Goal: Task Accomplishment & Management: Complete application form

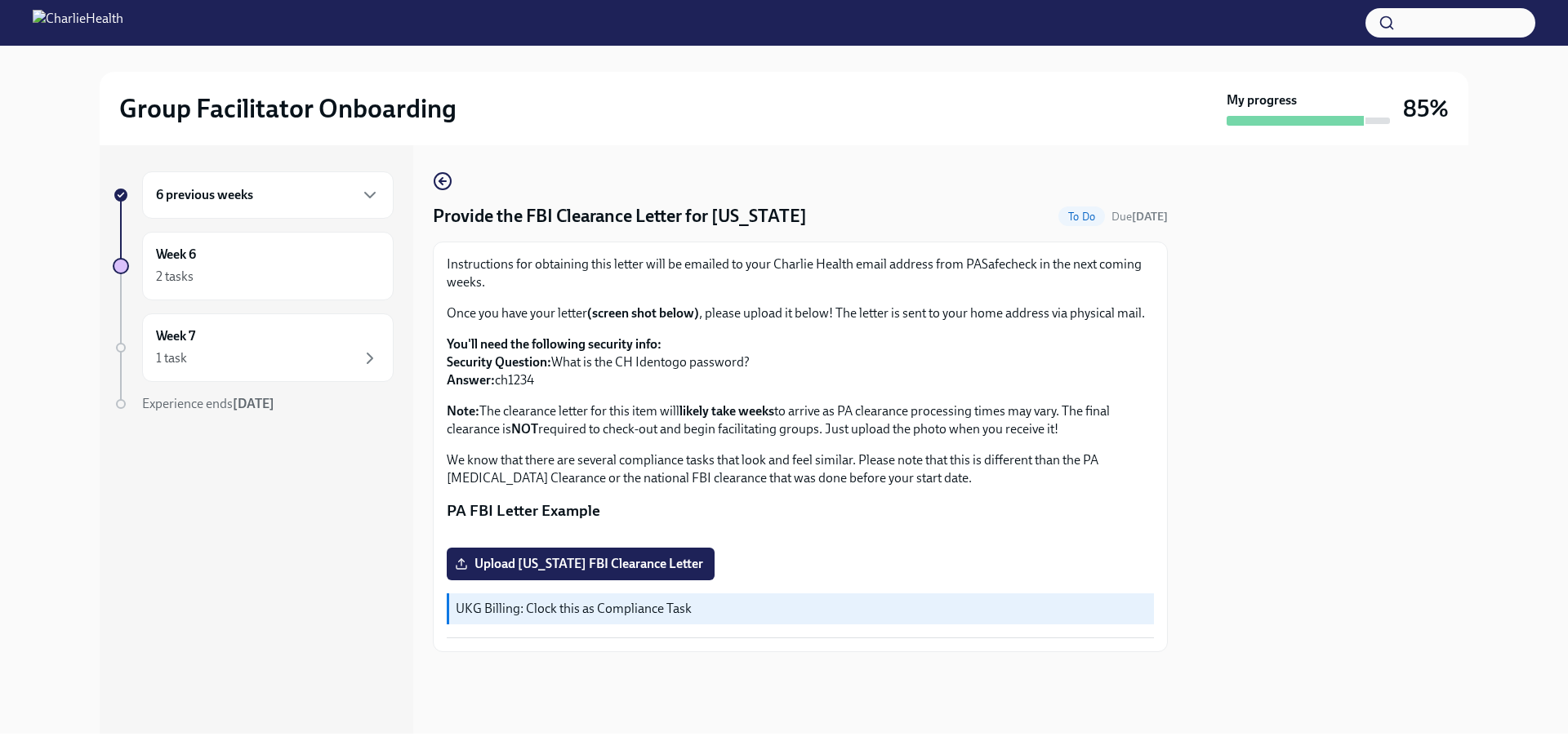
scroll to position [219, 0]
click at [641, 581] on label "Upload [US_STATE] FBI Clearance Letter" at bounding box center [581, 564] width 268 height 32
click at [0, 0] on input "Upload [US_STATE] FBI Clearance Letter" at bounding box center [0, 0] width 0 height 0
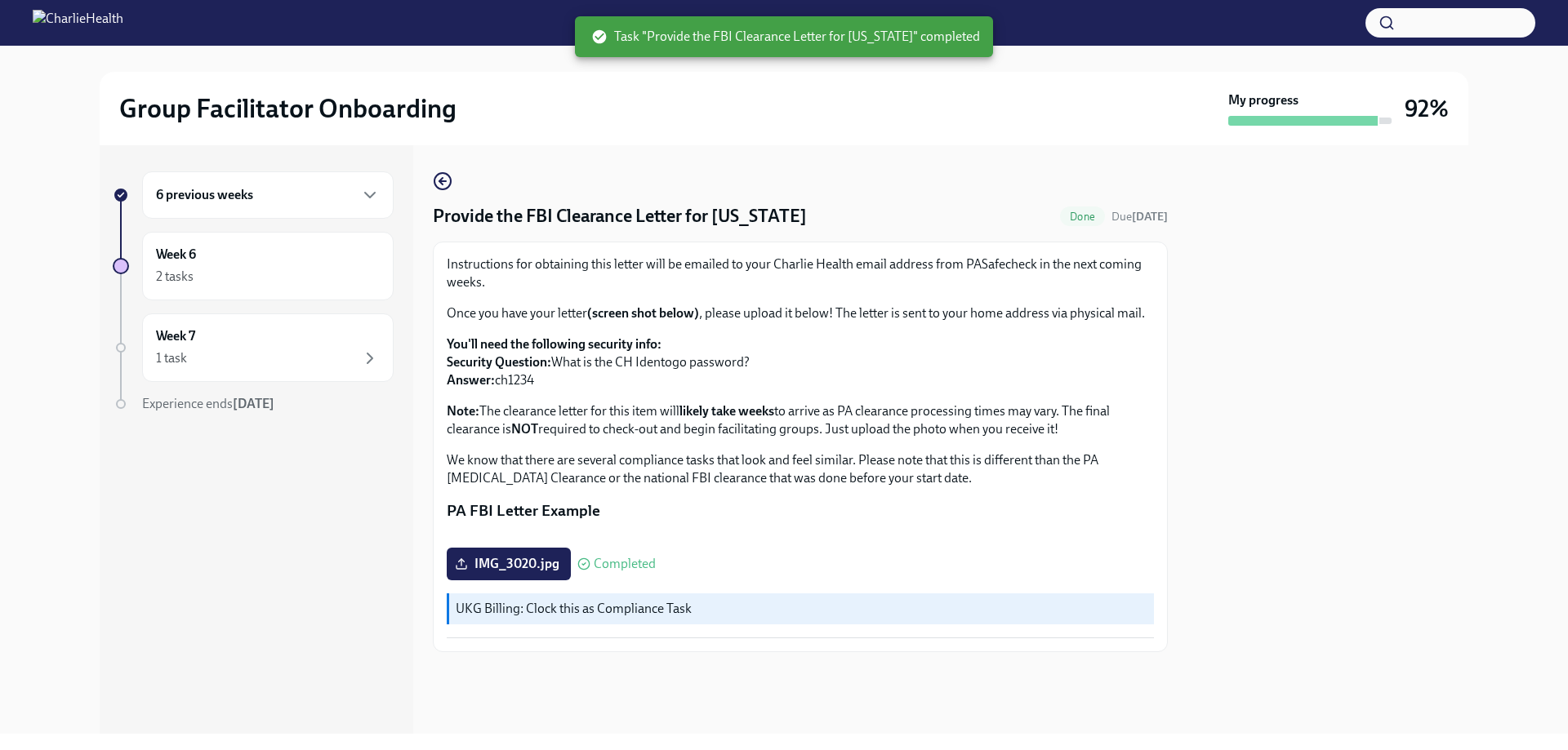
scroll to position [0, 0]
click at [184, 287] on div "Week 6 2 tasks" at bounding box center [268, 266] width 252 height 69
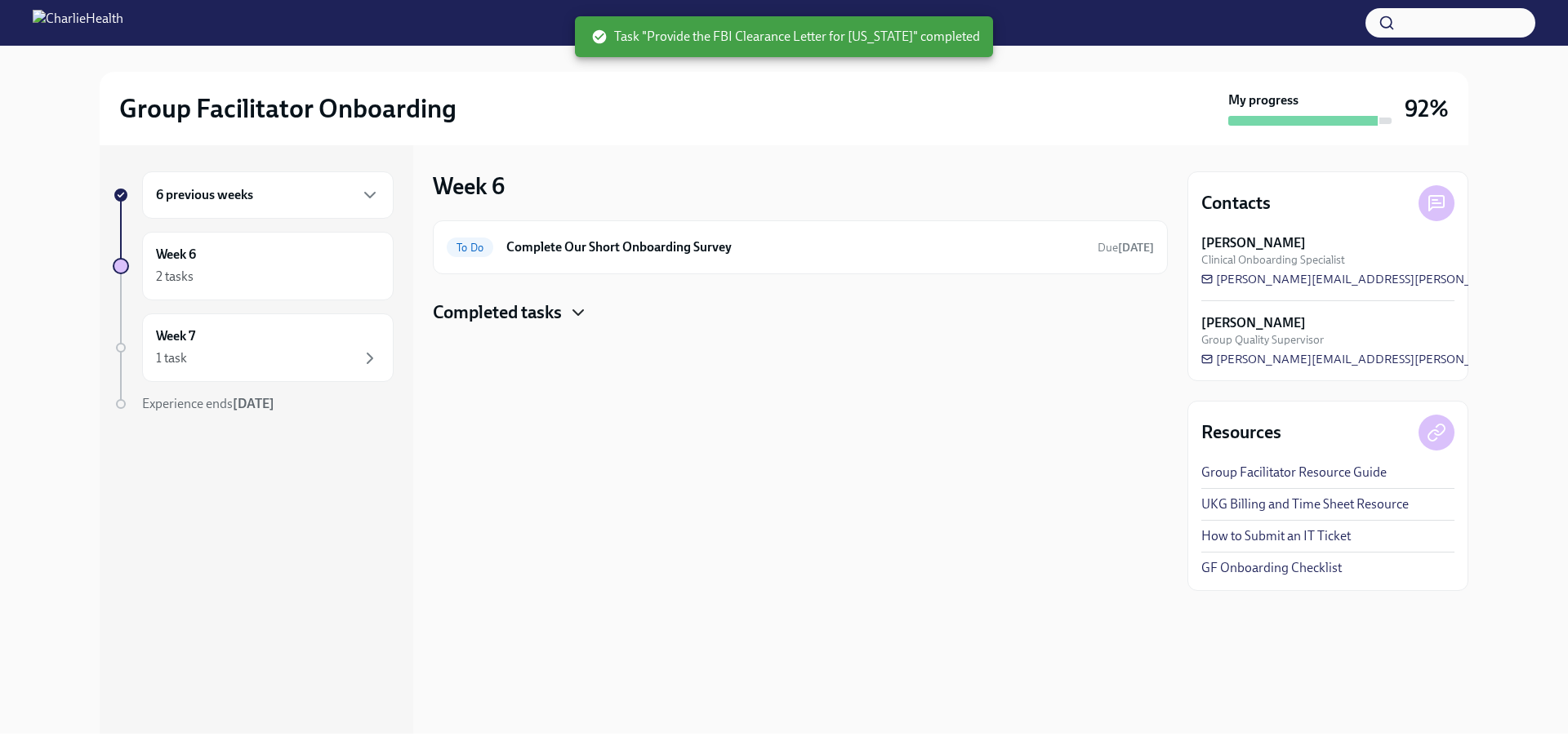
click at [584, 312] on icon "button" at bounding box center [578, 313] width 20 height 20
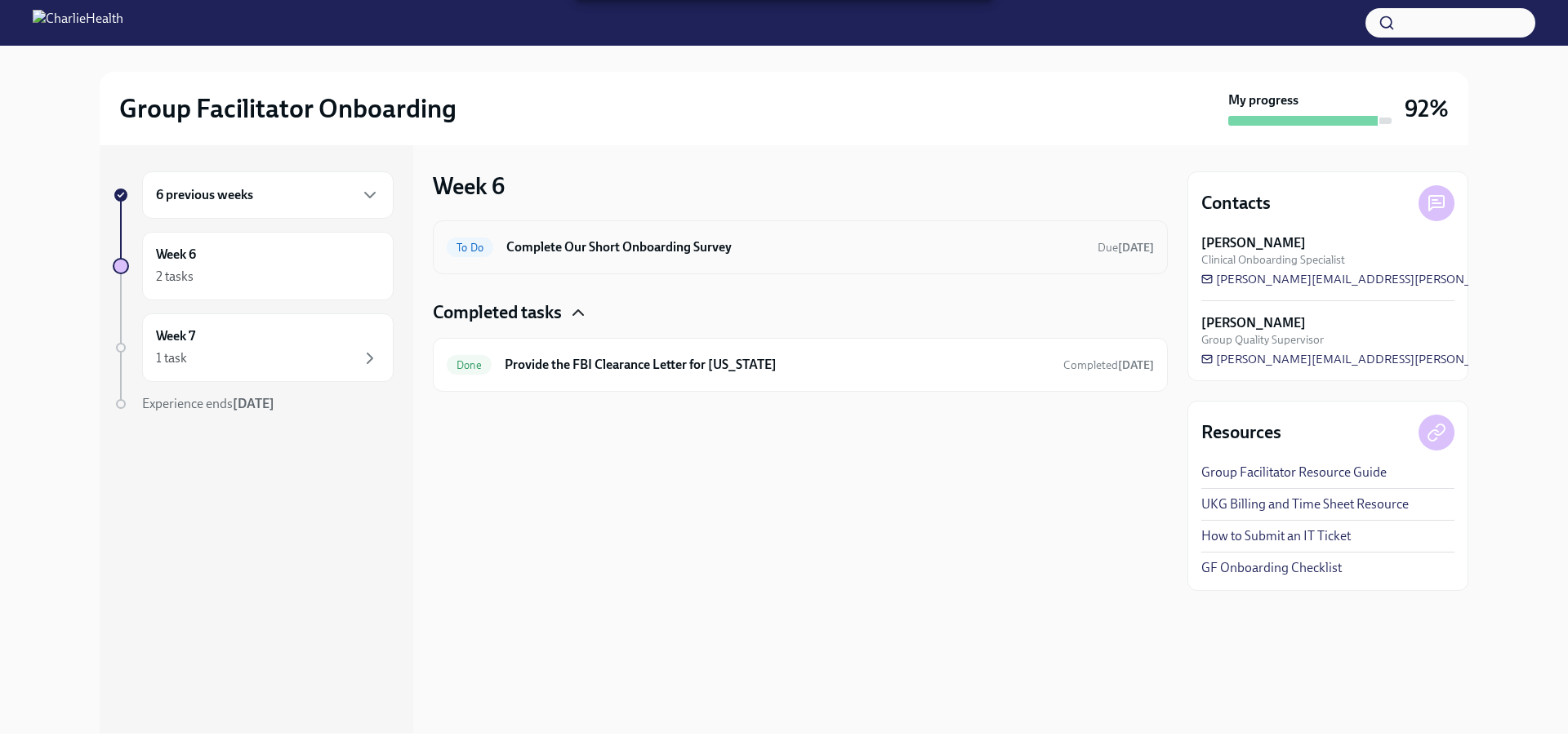
click at [591, 249] on h6 "Complete Our Short Onboarding Survey" at bounding box center [795, 248] width 578 height 18
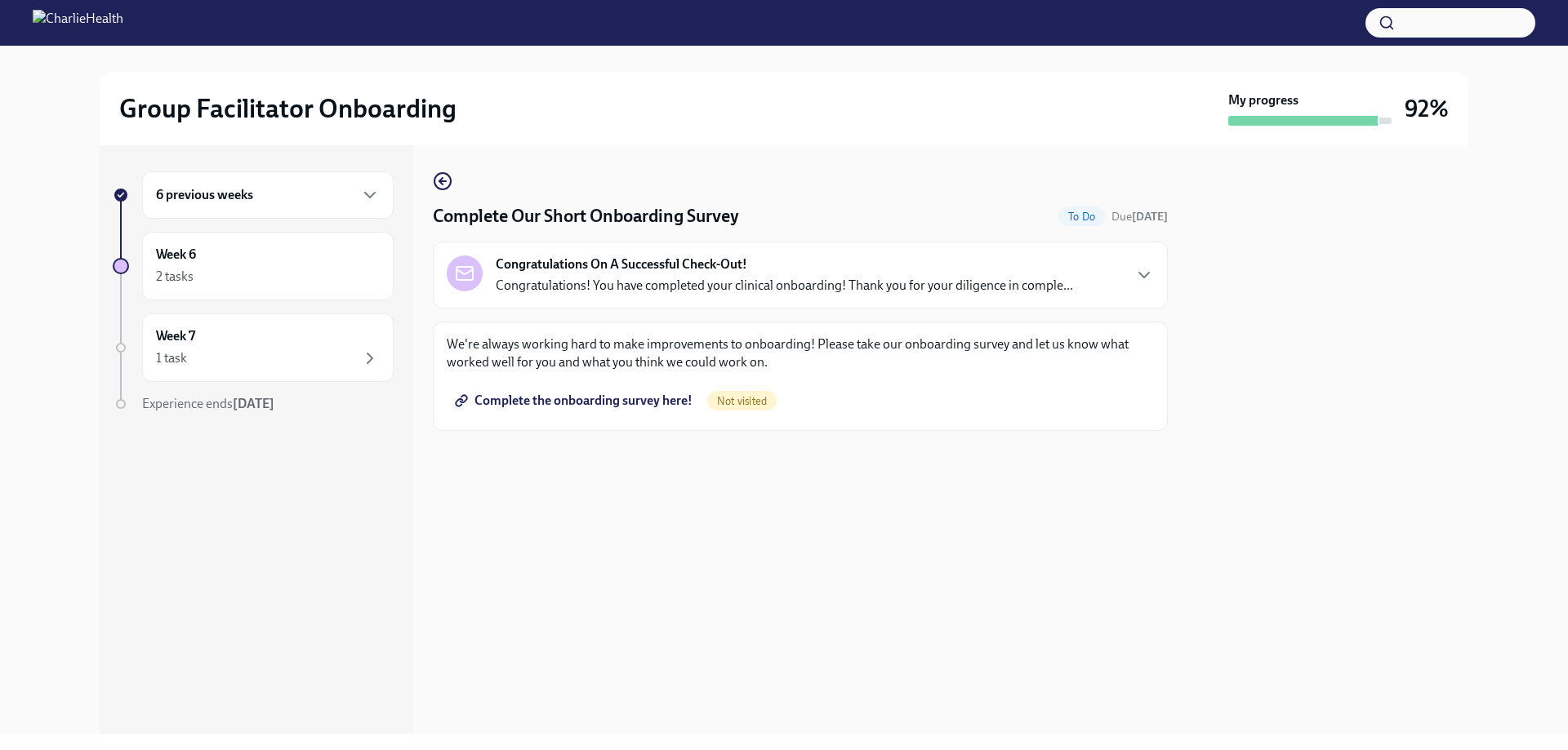
click at [641, 404] on span "Complete the onboarding survey here!" at bounding box center [575, 401] width 234 height 17
click at [190, 189] on h6 "6 previous weeks" at bounding box center [204, 195] width 97 height 18
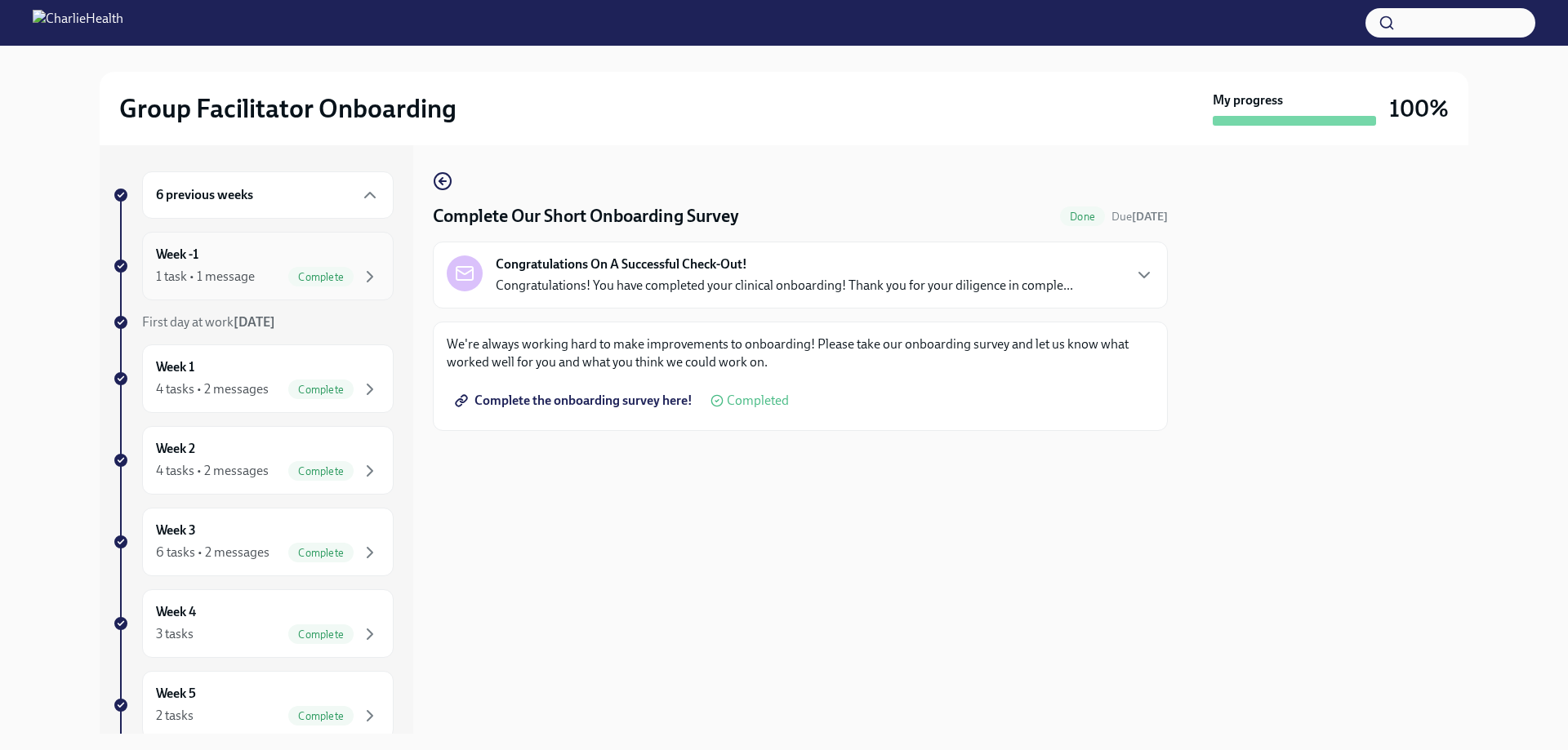
click at [219, 256] on div "Week -1 1 task • 1 message Complete" at bounding box center [268, 266] width 224 height 41
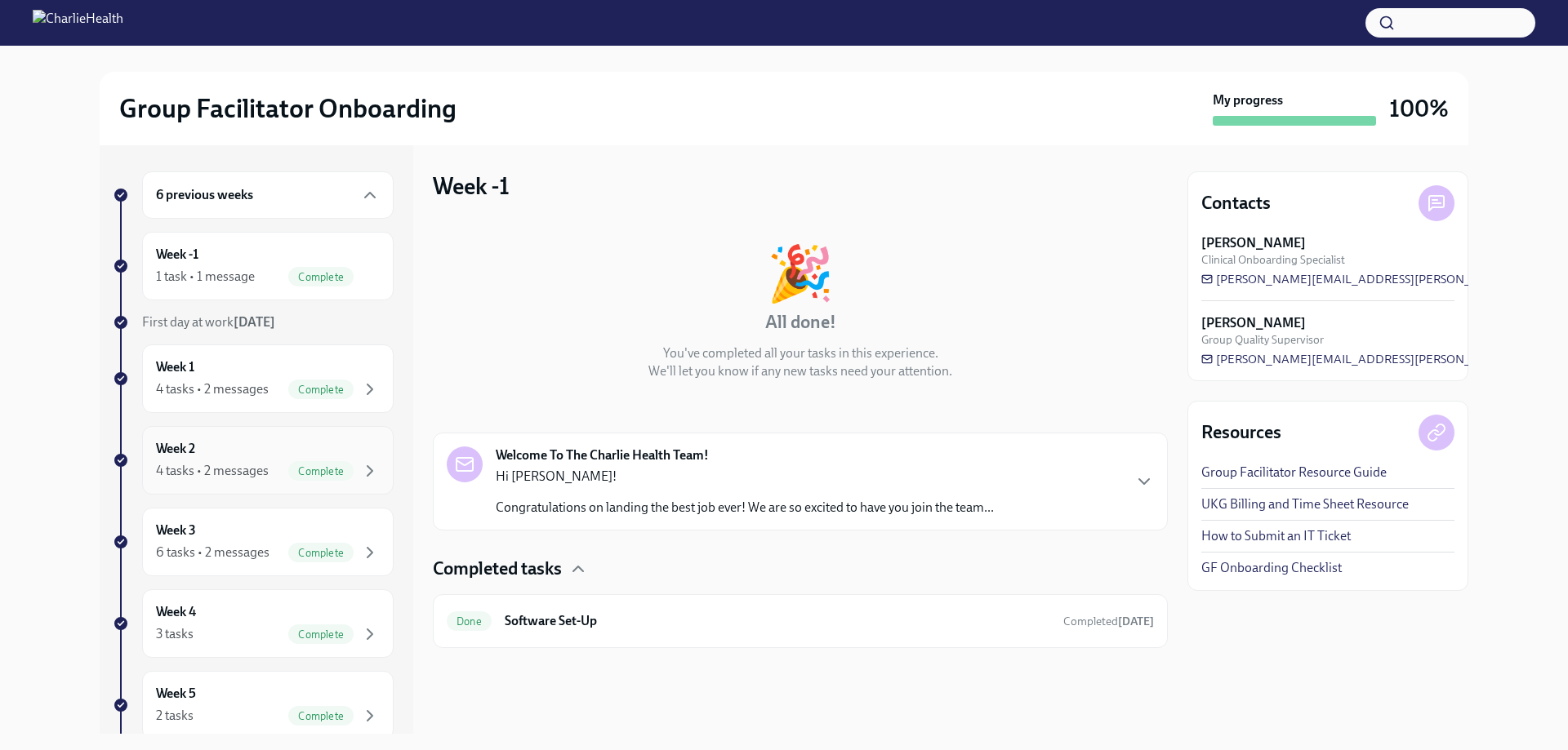
scroll to position [265, 0]
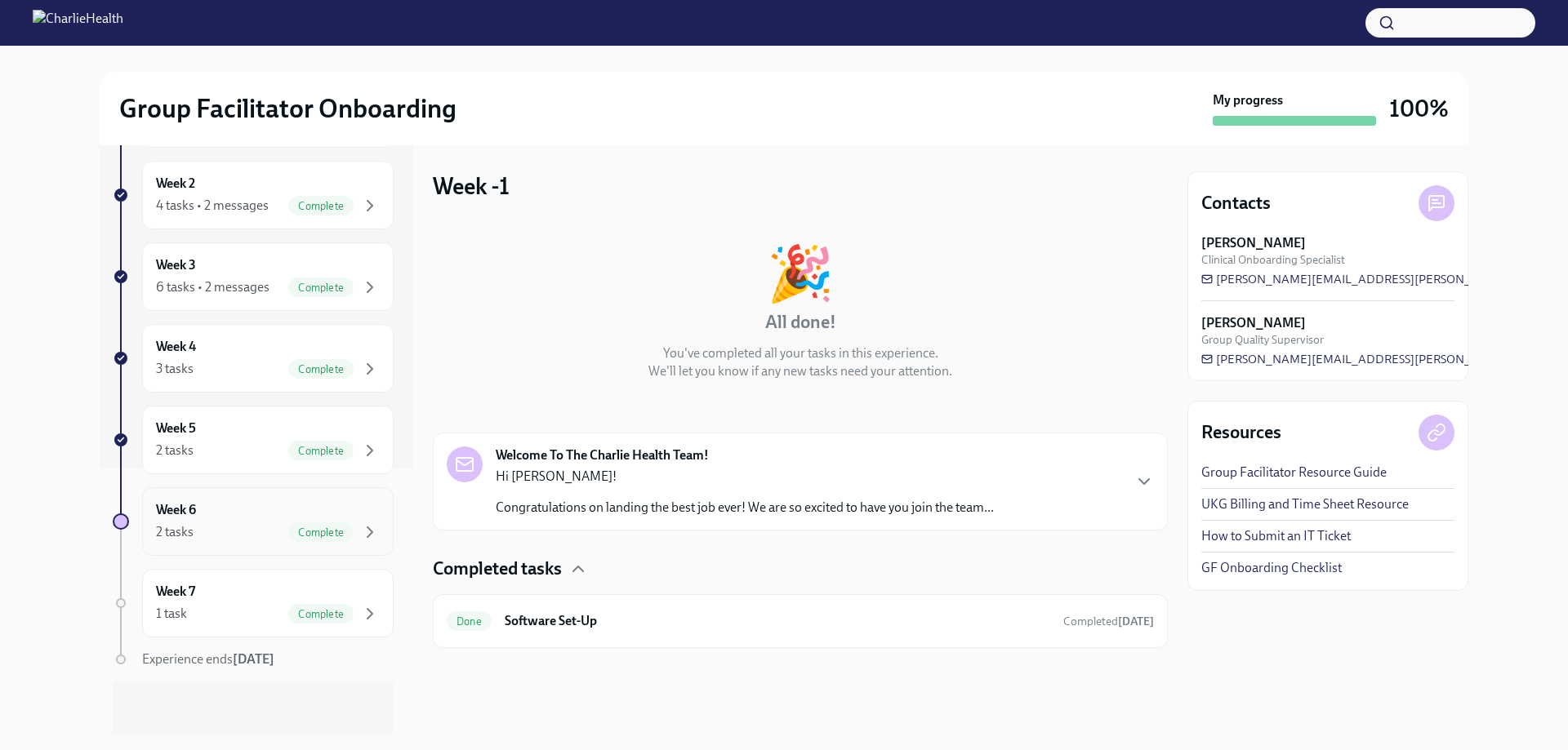
click at [236, 537] on div "2 tasks Complete" at bounding box center [268, 532] width 224 height 20
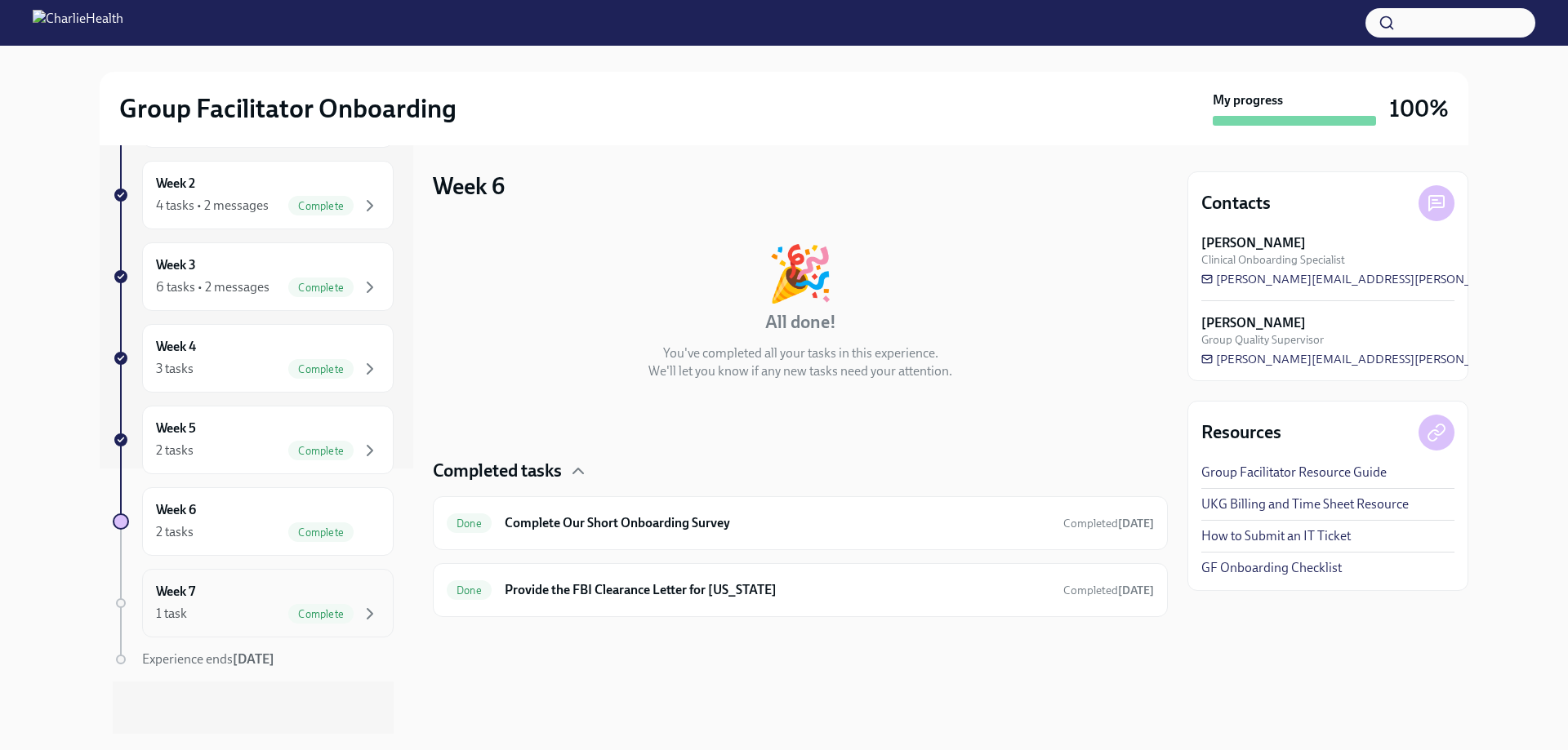
click at [237, 630] on div "Week 7 1 task Complete" at bounding box center [268, 603] width 252 height 69
click at [182, 525] on div "2 tasks" at bounding box center [174, 532] width 37 height 18
